Goal: Transaction & Acquisition: Subscribe to service/newsletter

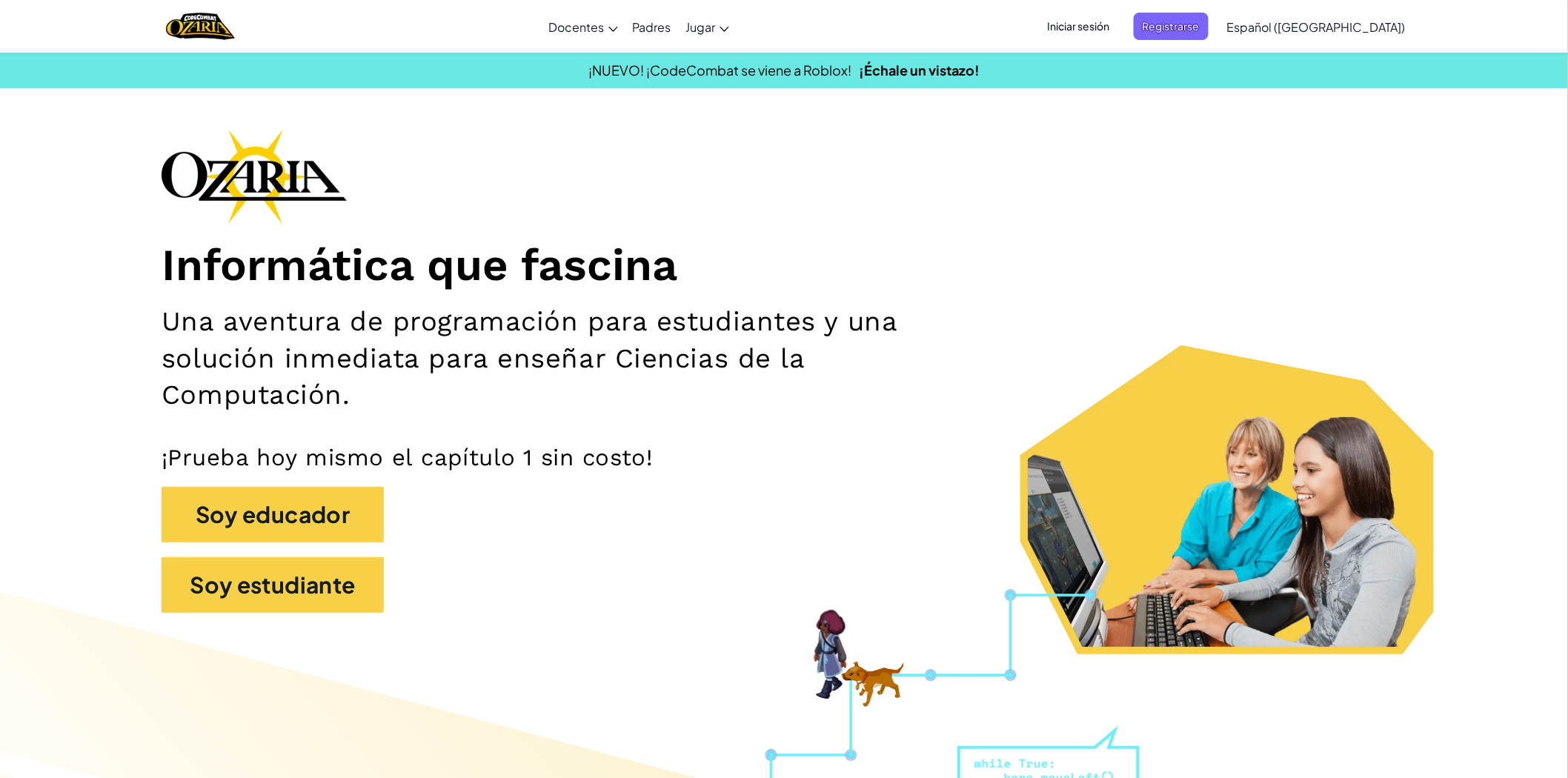
click at [1108, 28] on span "Iniciar sesión" at bounding box center [1078, 27] width 80 height 28
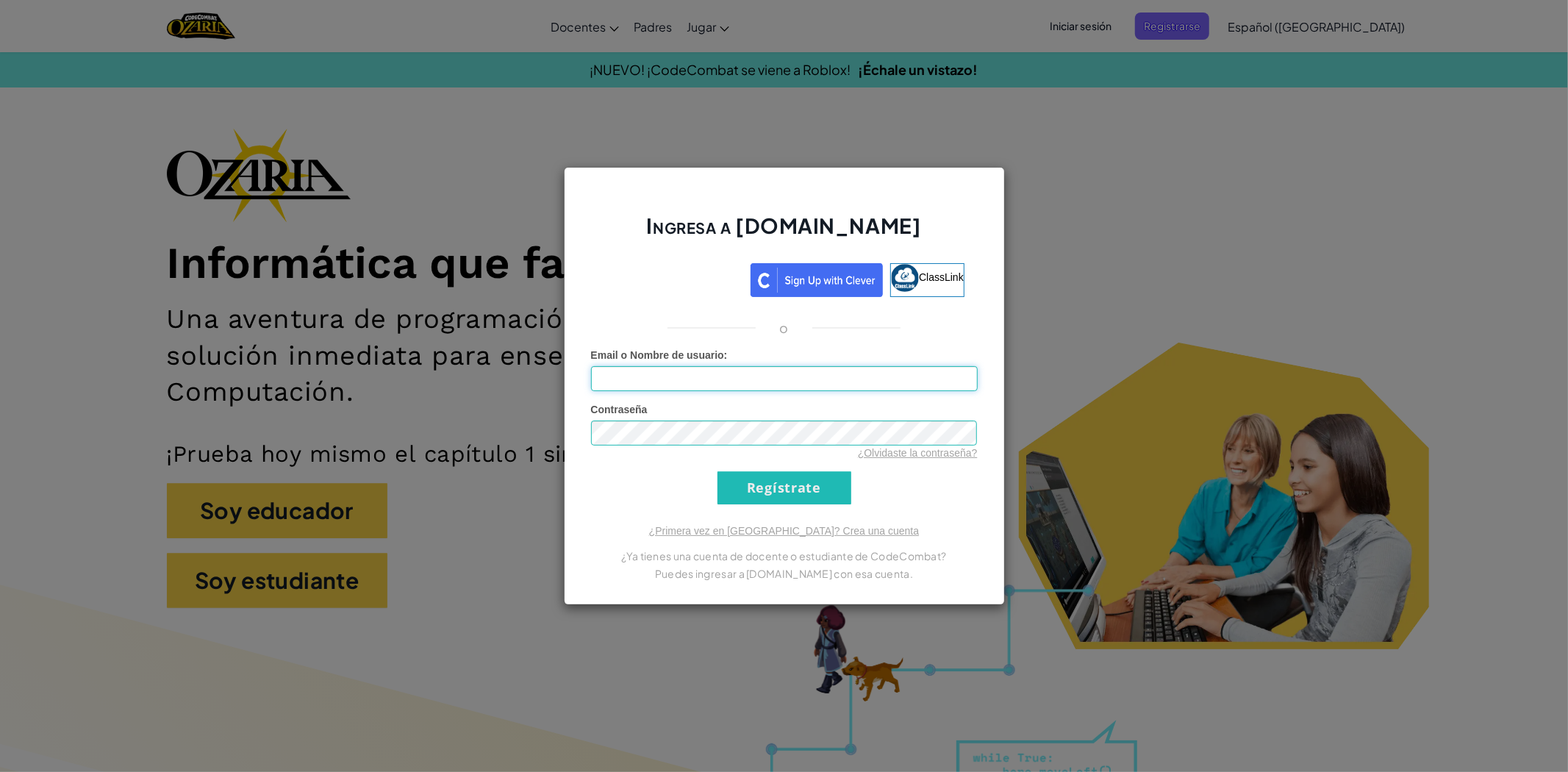
click at [629, 384] on input "Email o Nombre de usuario :" at bounding box center [784, 378] width 387 height 25
type input "[EMAIL_ADDRESS][DOMAIN_NAME]"
click at [718, 472] on input "Regístrate" at bounding box center [784, 488] width 134 height 33
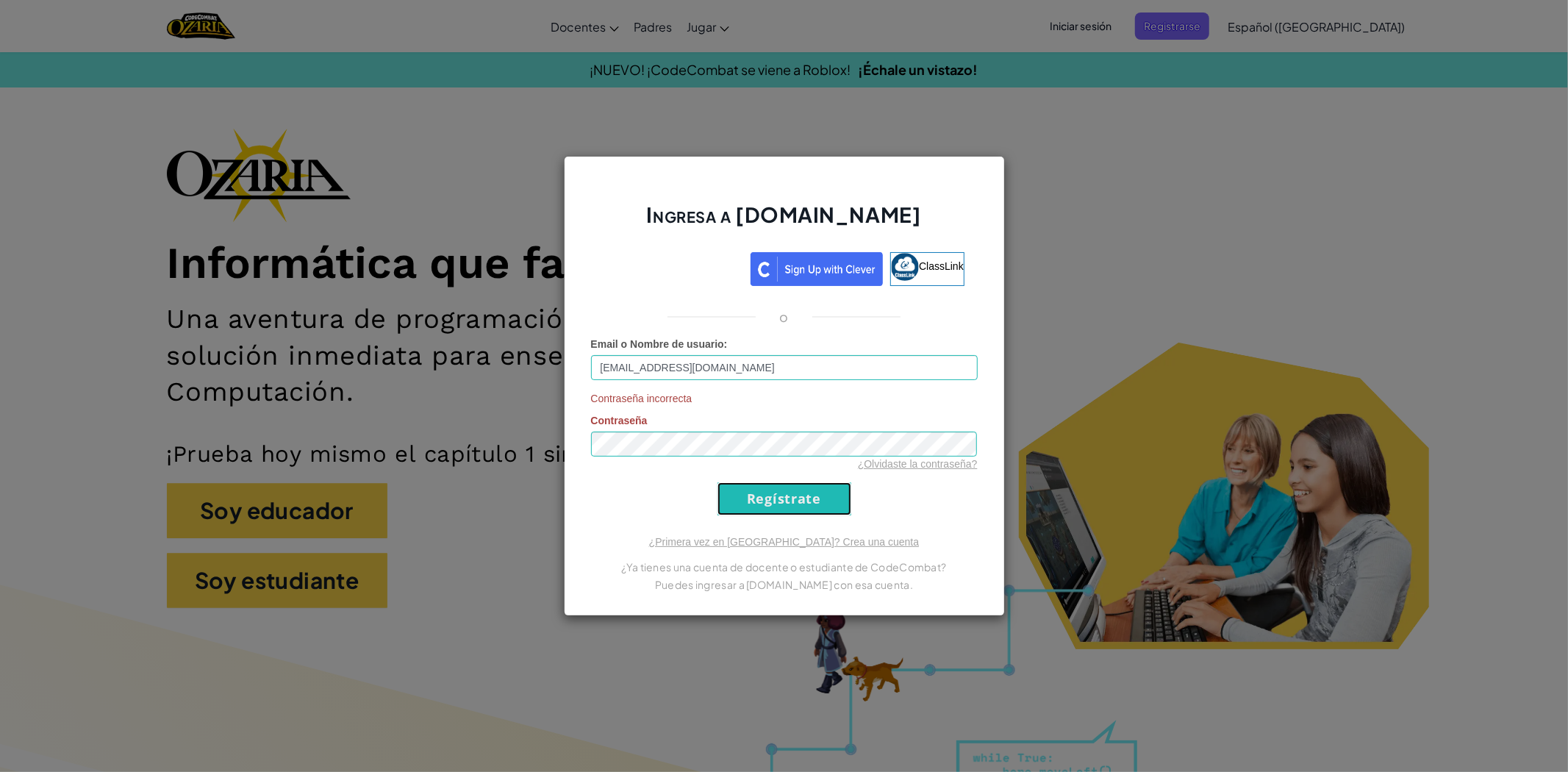
click at [750, 496] on input "Regístrate" at bounding box center [784, 499] width 134 height 33
click at [461, 454] on div "Ingresa a [DOMAIN_NAME] ClassLink o Email o Nombre de usuario : [EMAIL_ADDRESS]…" at bounding box center [784, 386] width 1568 height 772
click at [718, 483] on input "Regístrate" at bounding box center [784, 499] width 134 height 33
